Goal: Task Accomplishment & Management: Complete application form

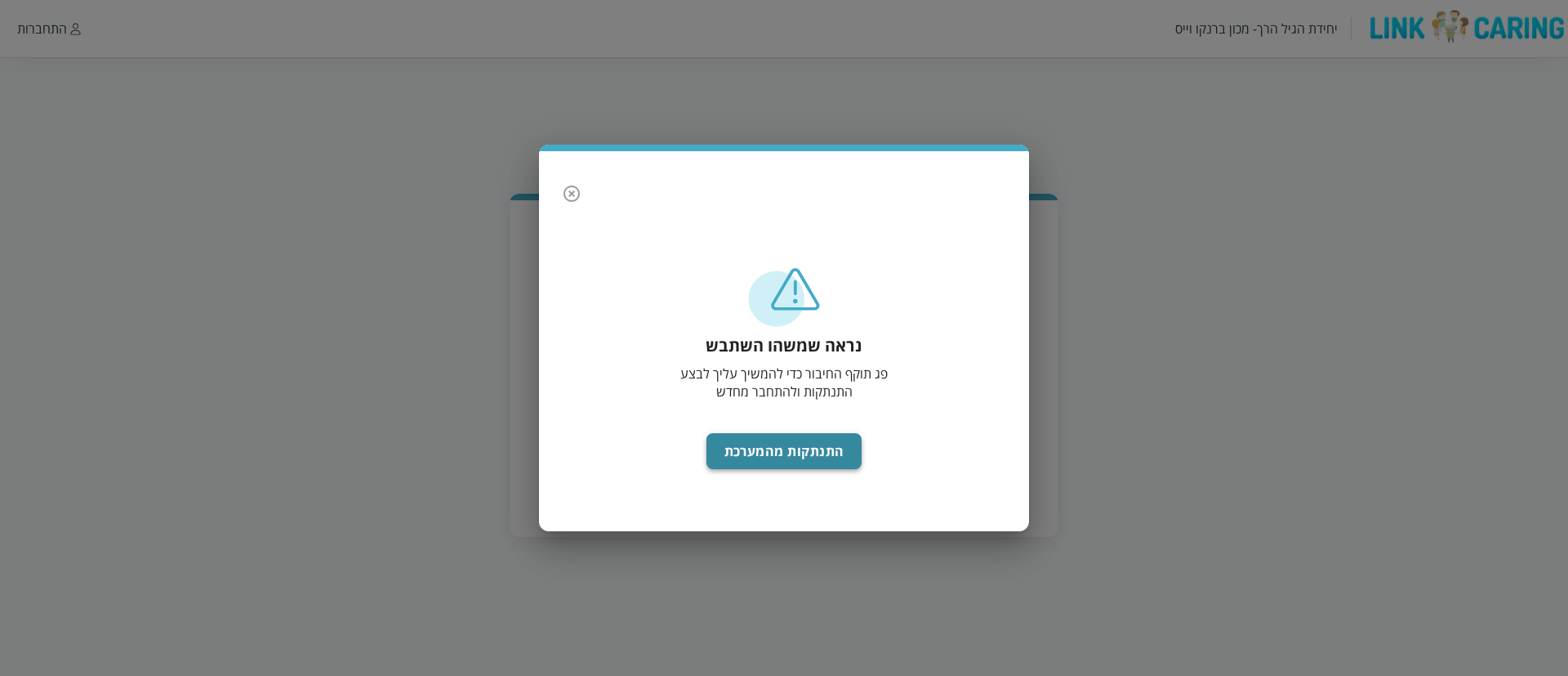
click at [788, 440] on button "התנתקות מהמערכת" at bounding box center [784, 451] width 156 height 36
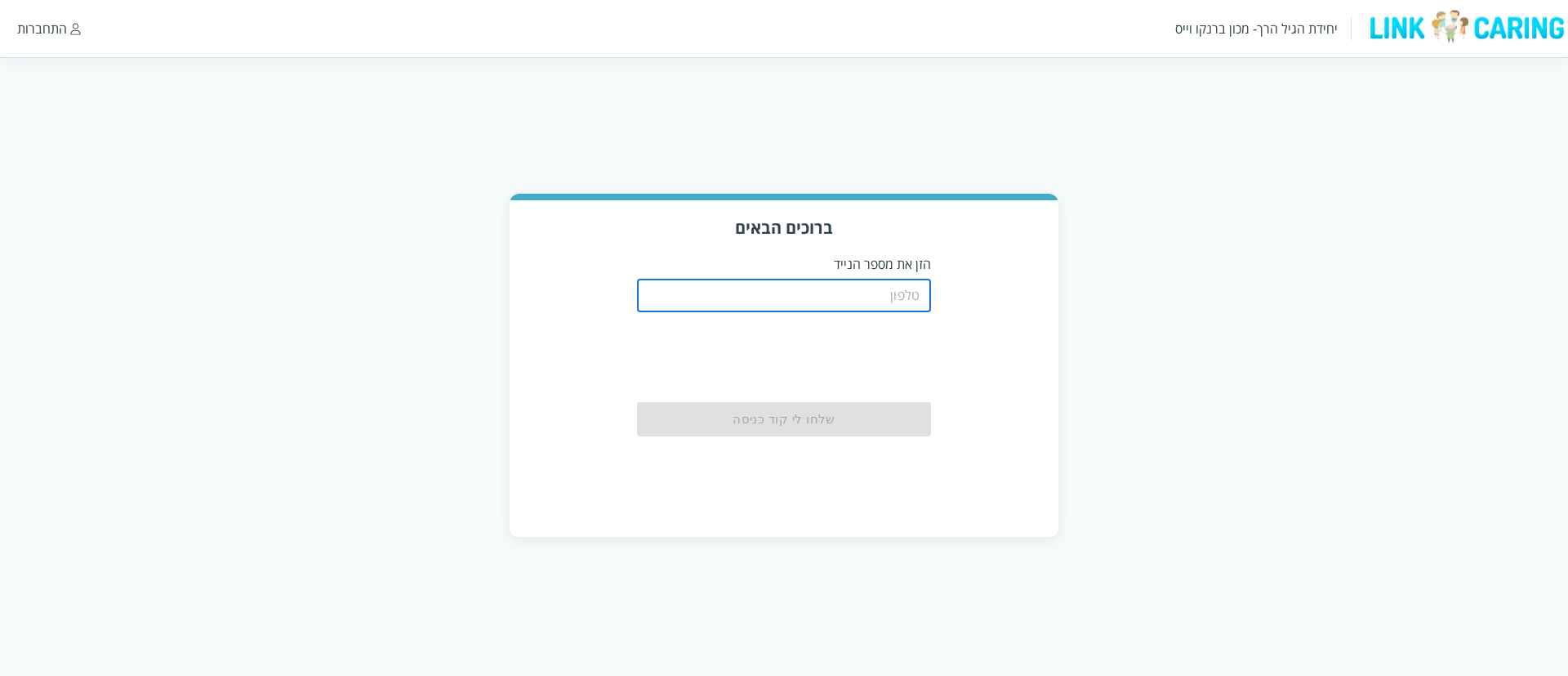
click at [762, 302] on input "tel" at bounding box center [784, 296] width 294 height 32
type input "0544499999"
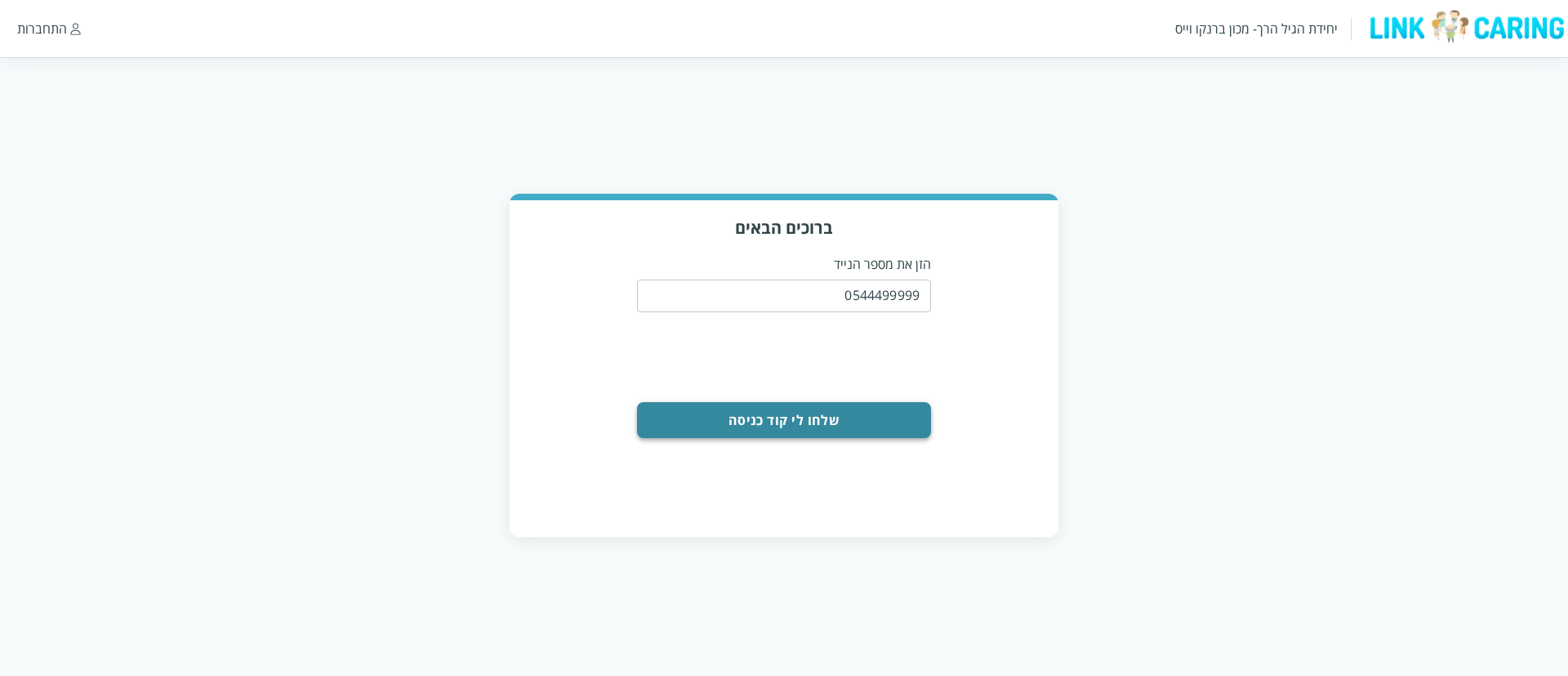
click at [809, 416] on button "שלחו לי קוד כניסה" at bounding box center [784, 420] width 294 height 36
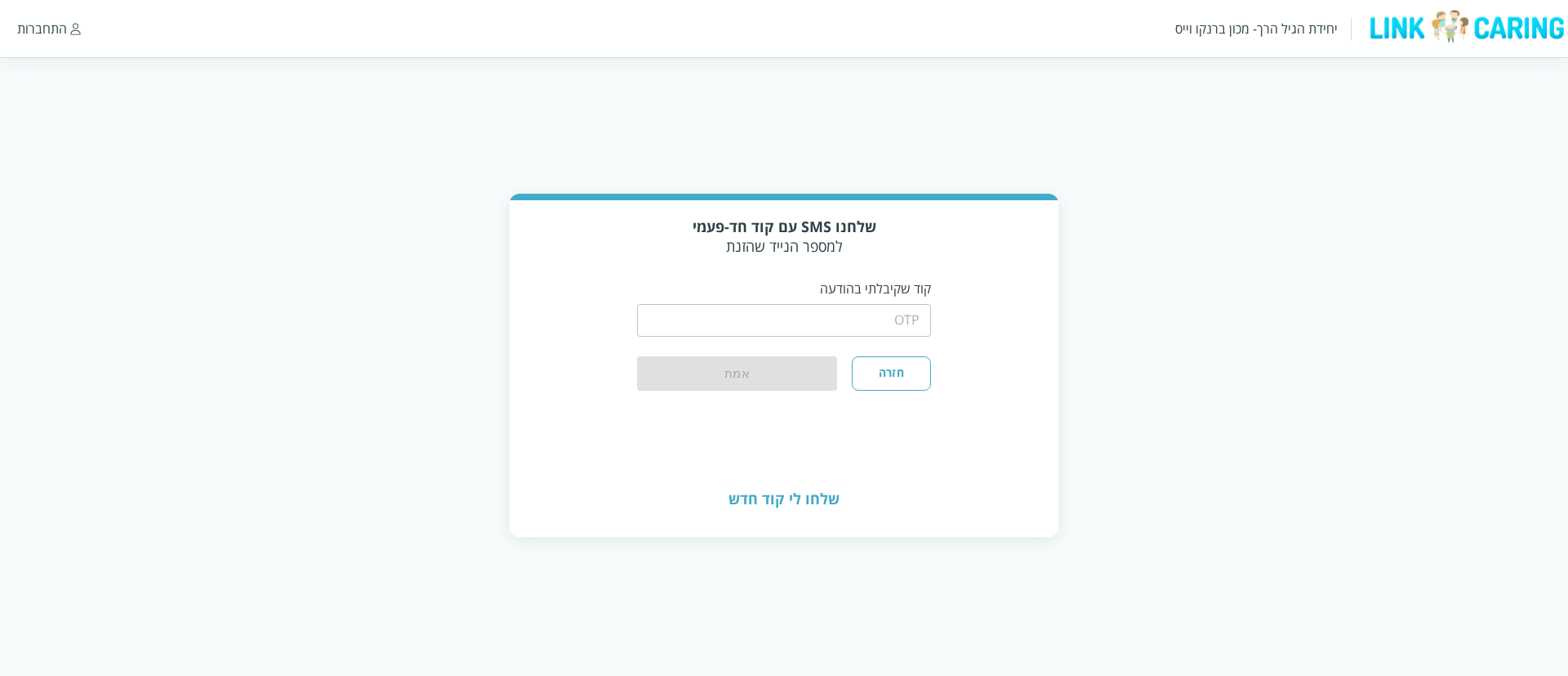
click at [763, 335] on input "string" at bounding box center [784, 320] width 294 height 32
type input "1234"
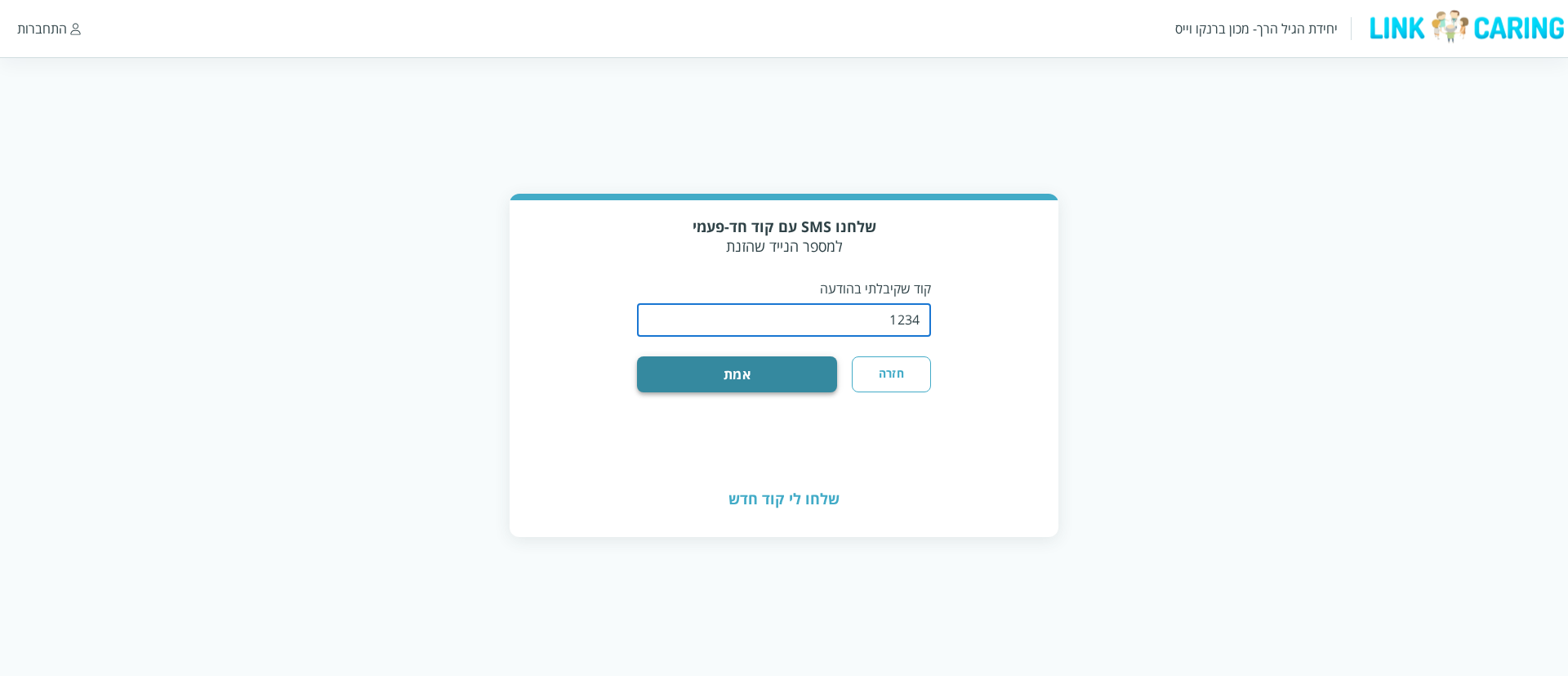
click at [795, 376] on button "אמת" at bounding box center [737, 374] width 200 height 36
